Goal: Register for event/course

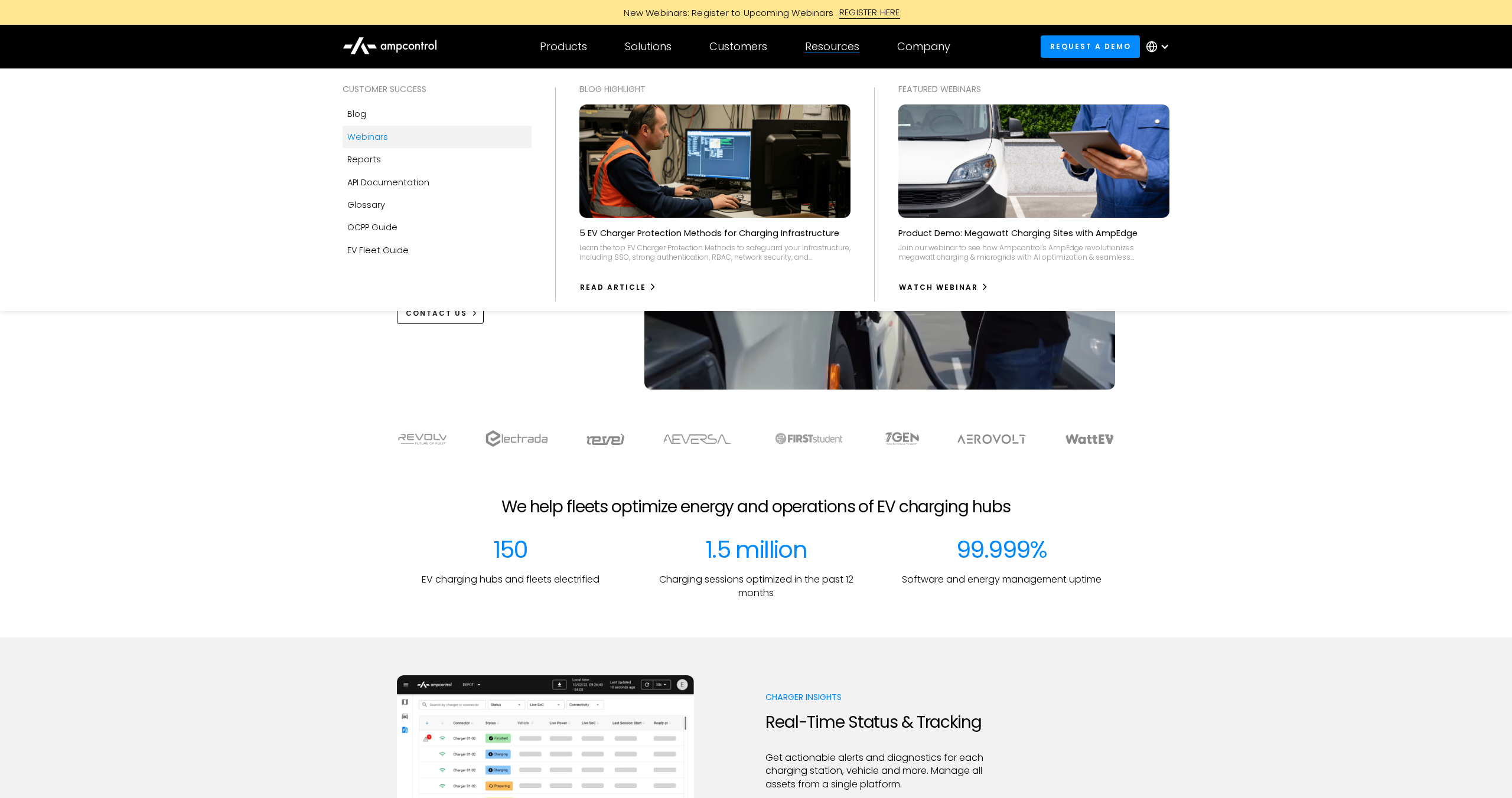
click at [350, 136] on div "Webinars" at bounding box center [368, 136] width 41 height 13
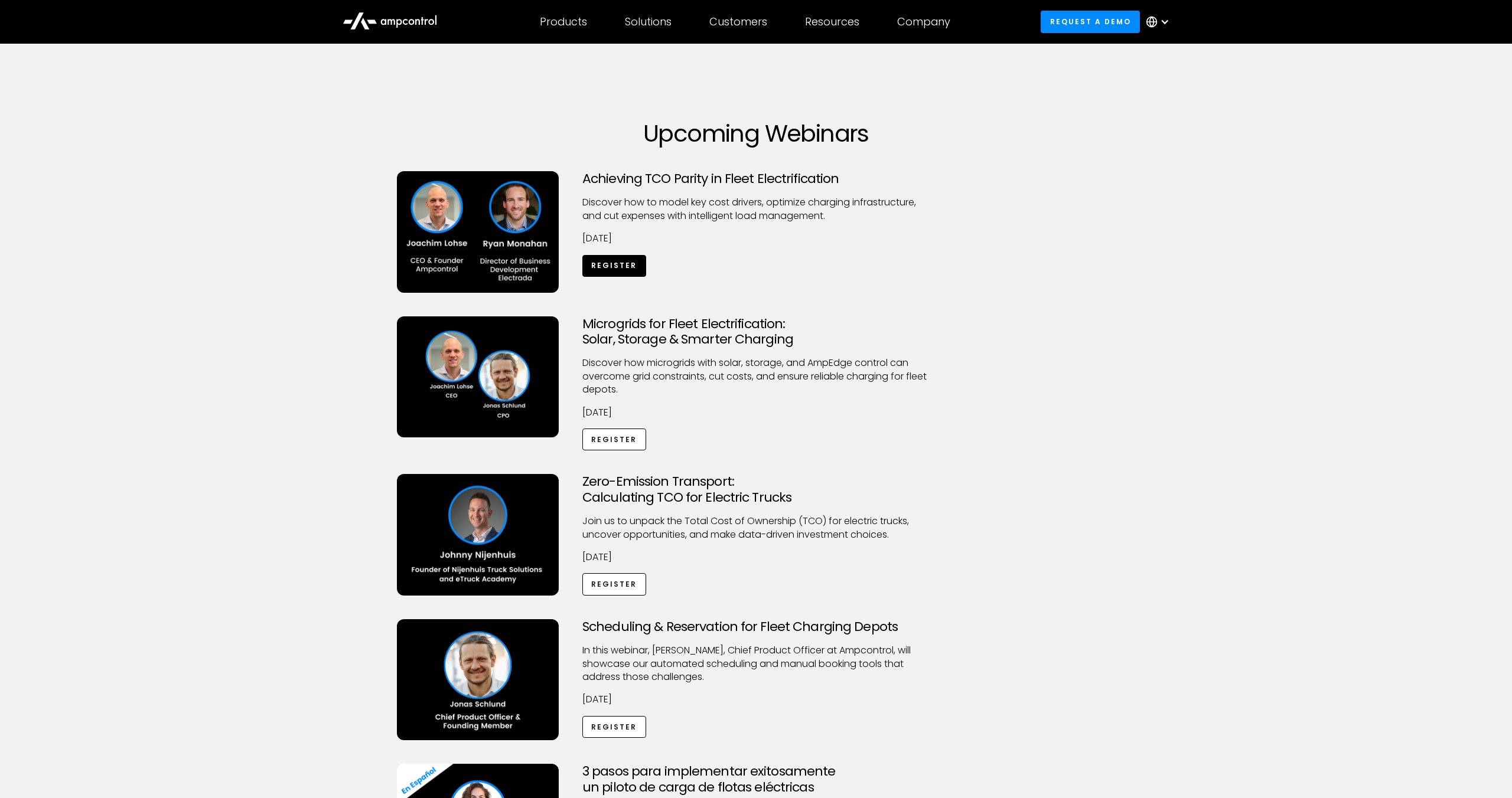
click at [611, 265] on link "Register" at bounding box center [615, 266] width 64 height 22
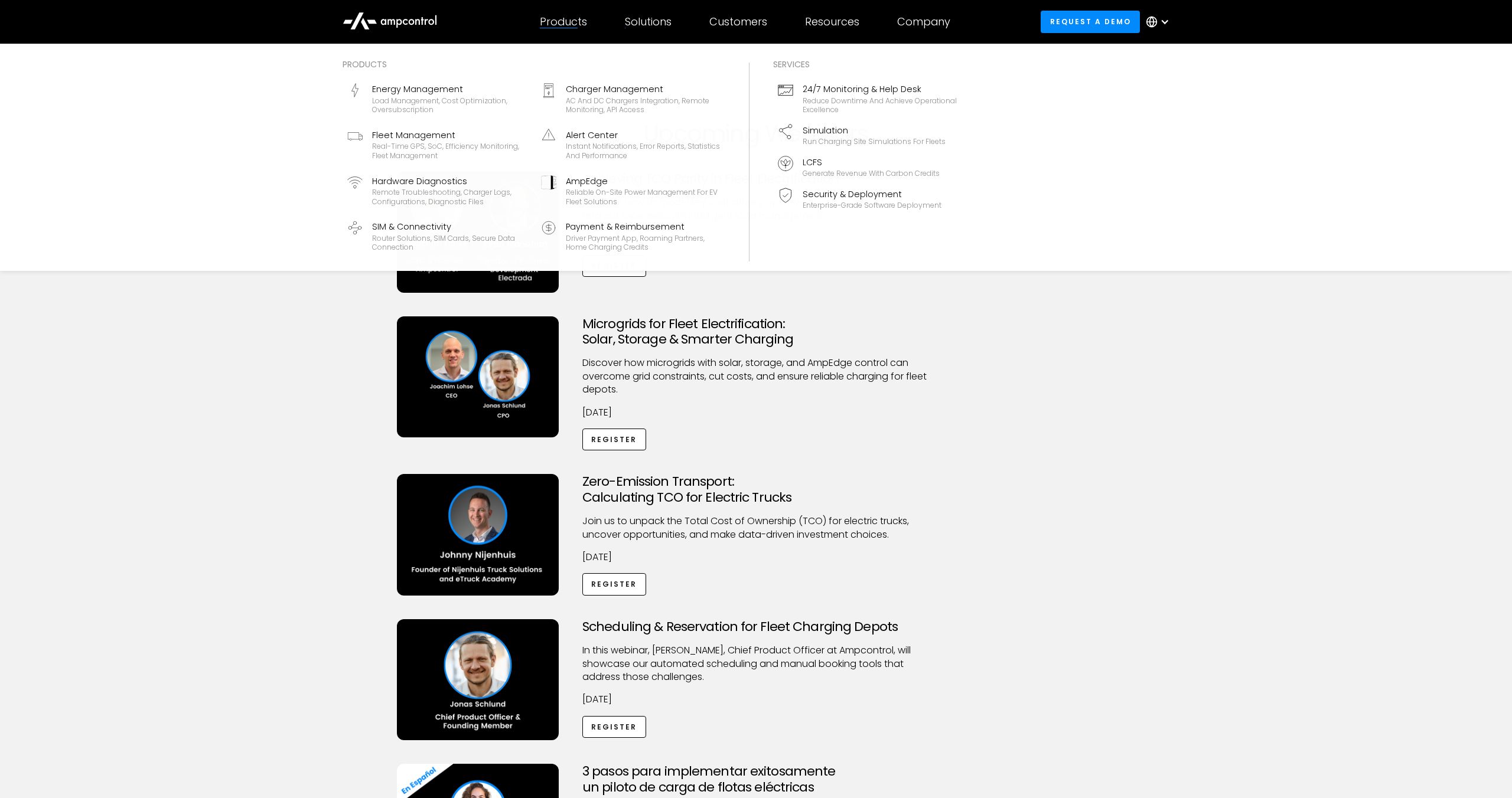
click at [554, 15] on div "Products" at bounding box center [563, 22] width 47 height 13
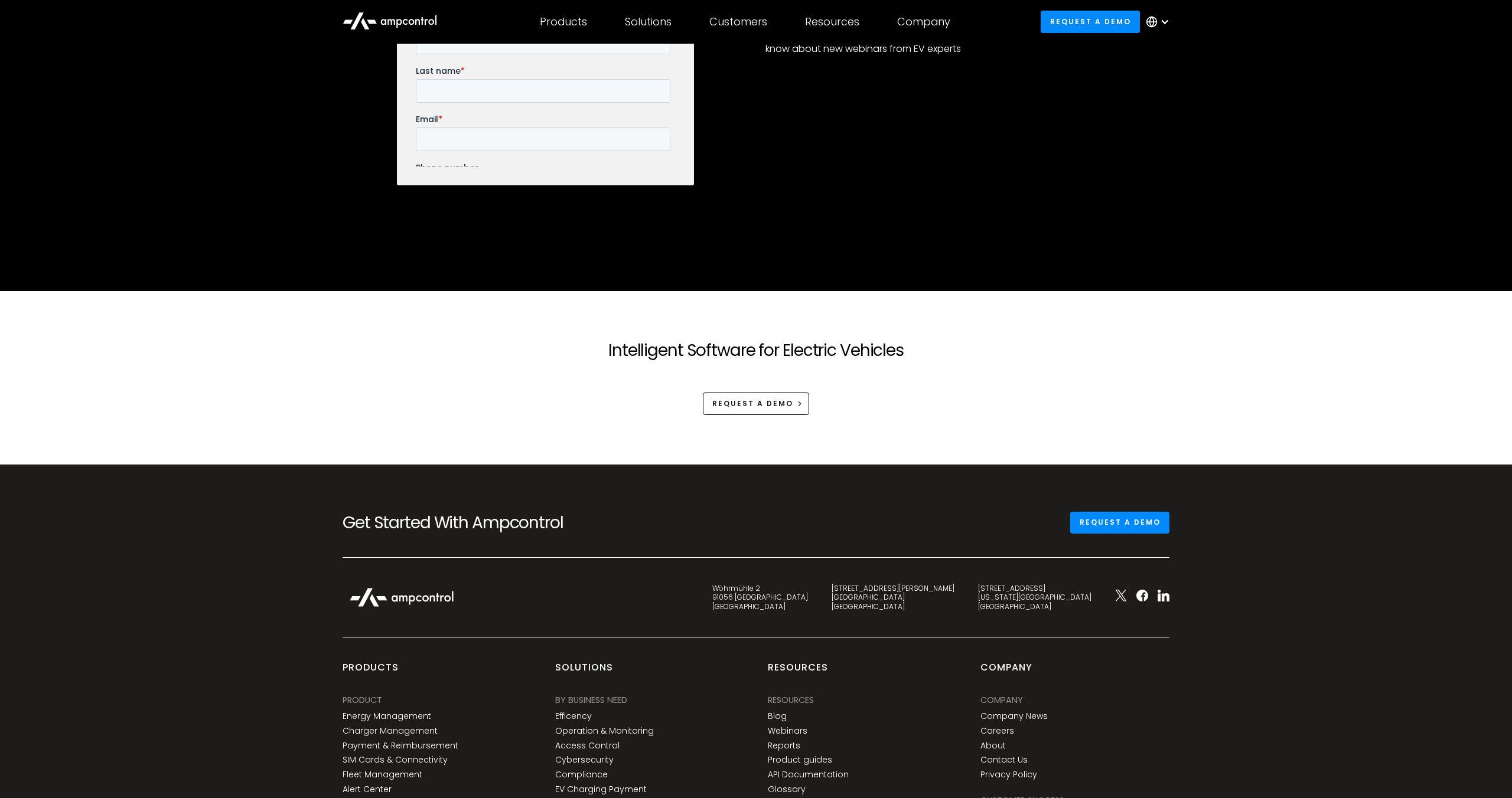
scroll to position [2027, 0]
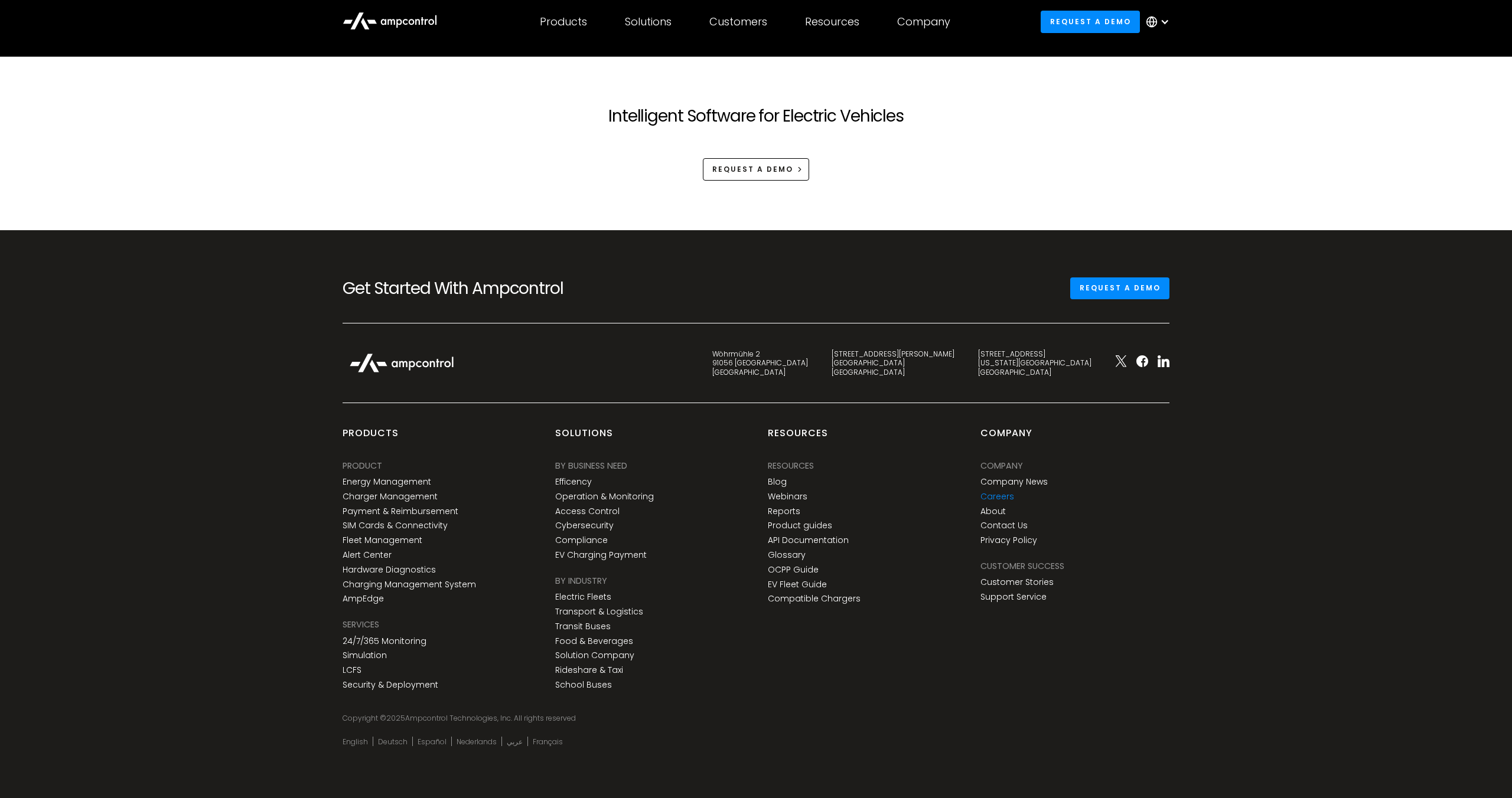
click at [999, 493] on link "Careers" at bounding box center [997, 497] width 34 height 10
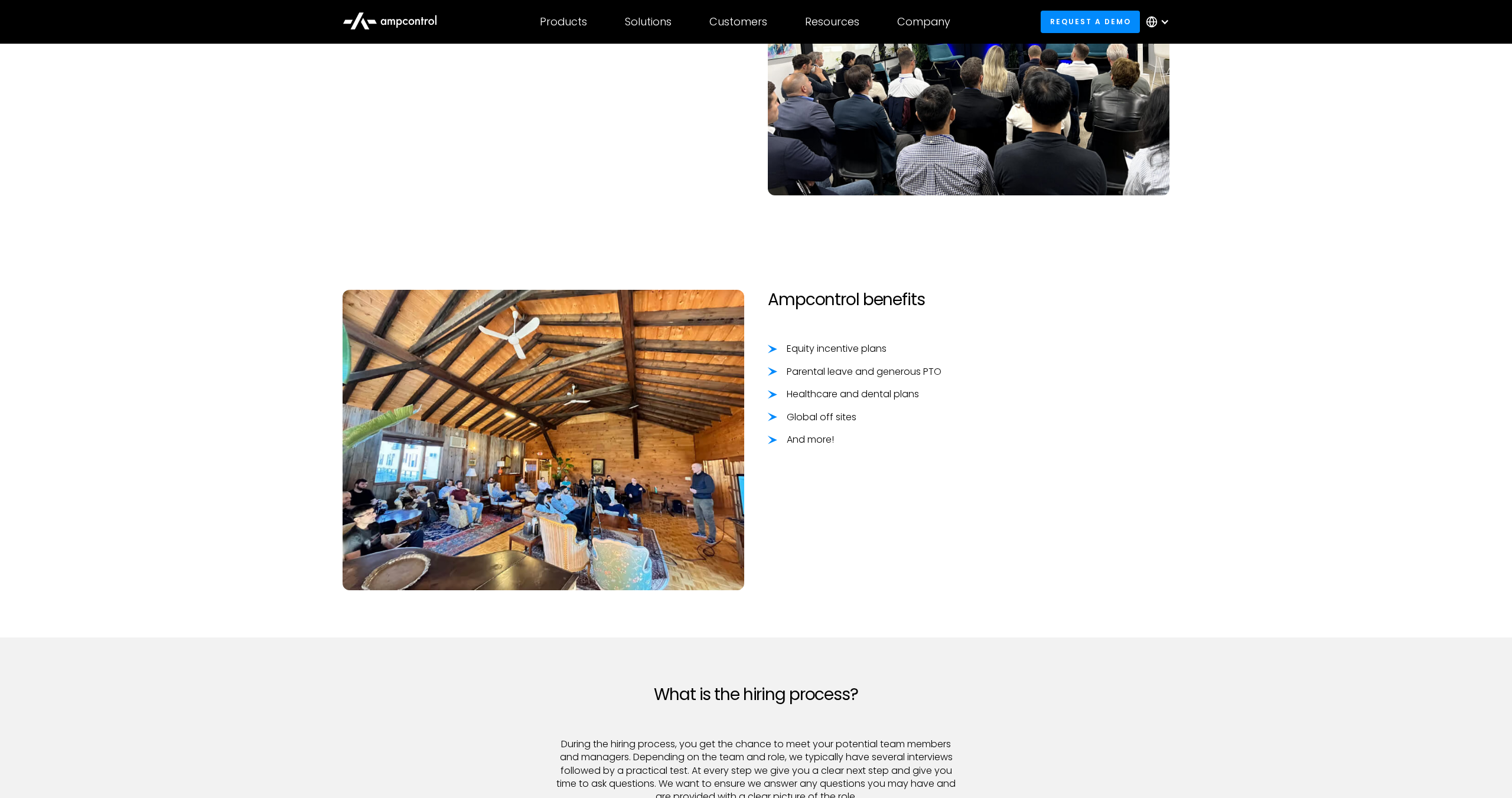
scroll to position [952, 0]
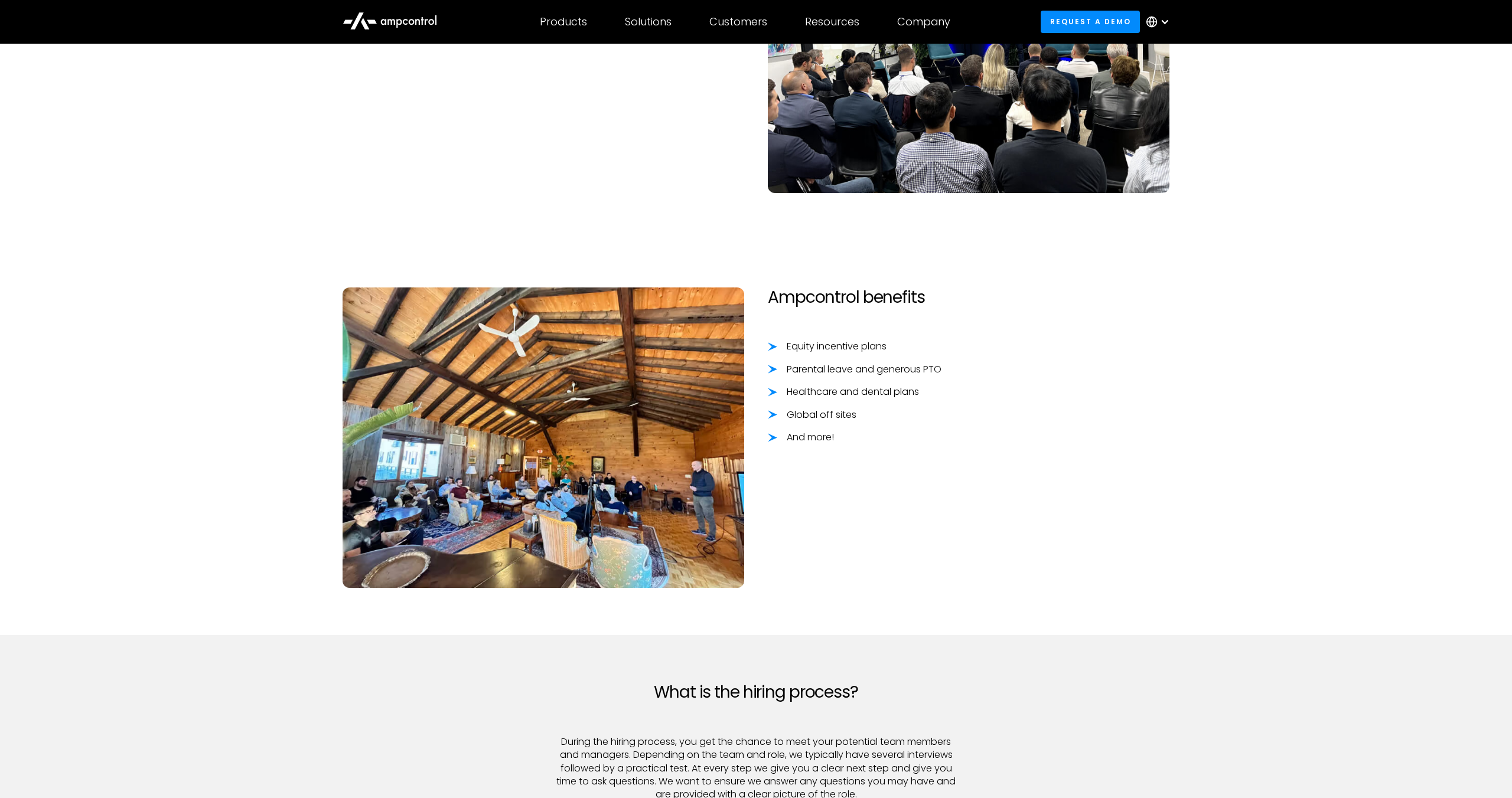
click at [503, 466] on img at bounding box center [543, 437] width 401 height 300
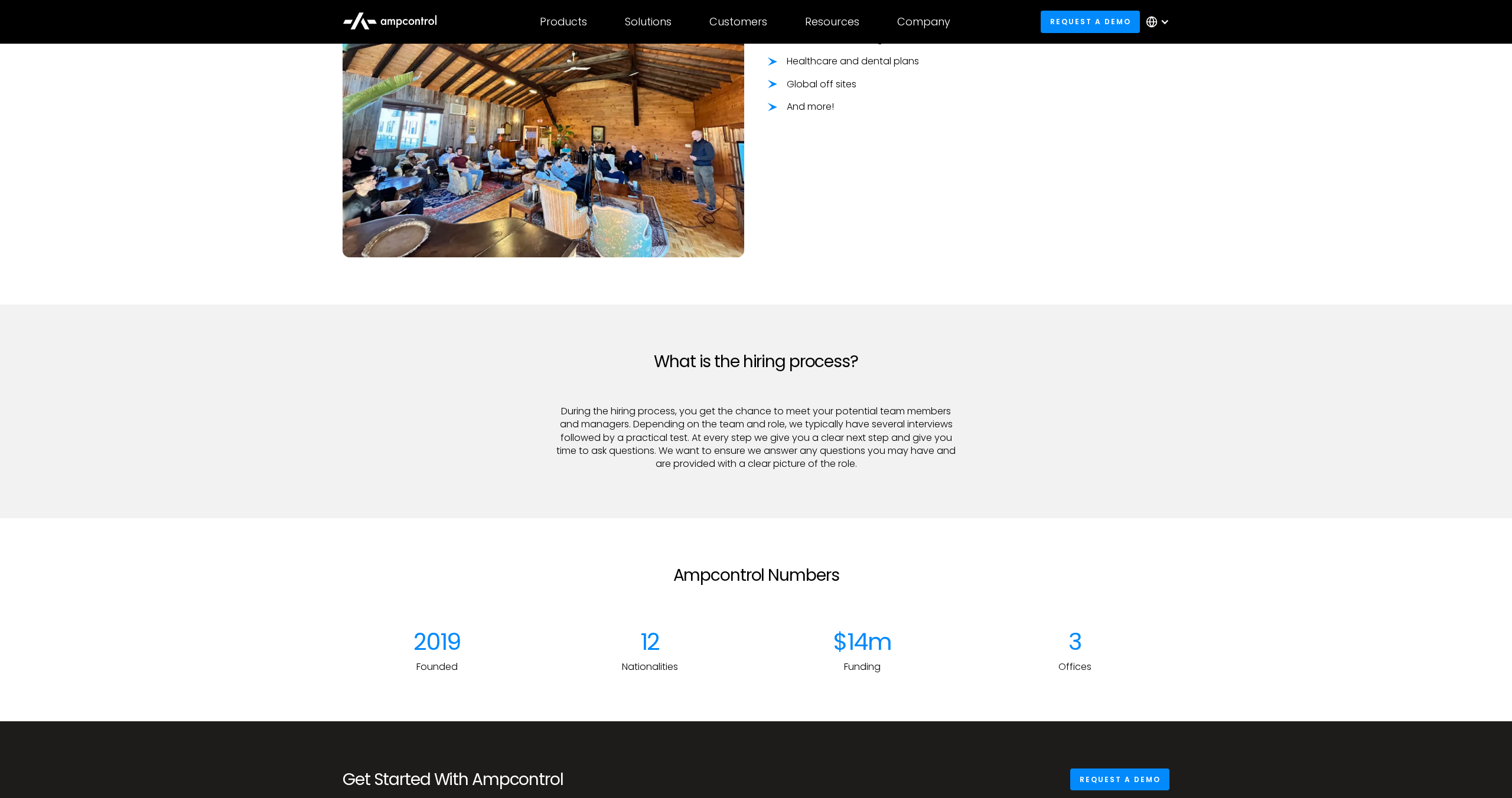
scroll to position [1653, 0]
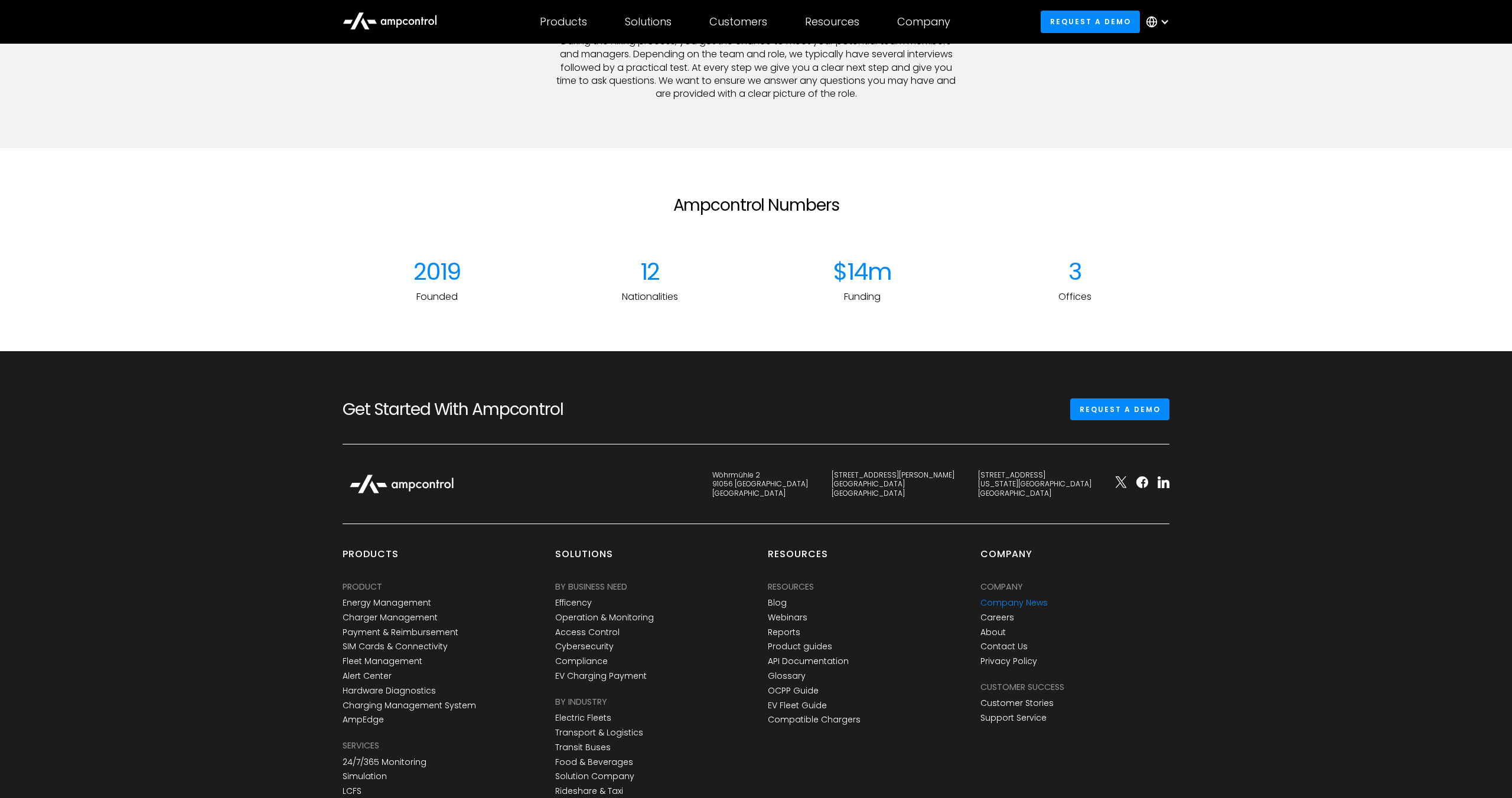
click at [999, 602] on link "Company News" at bounding box center [1014, 603] width 68 height 10
